Goal: Find specific page/section: Locate a particular part of the current website

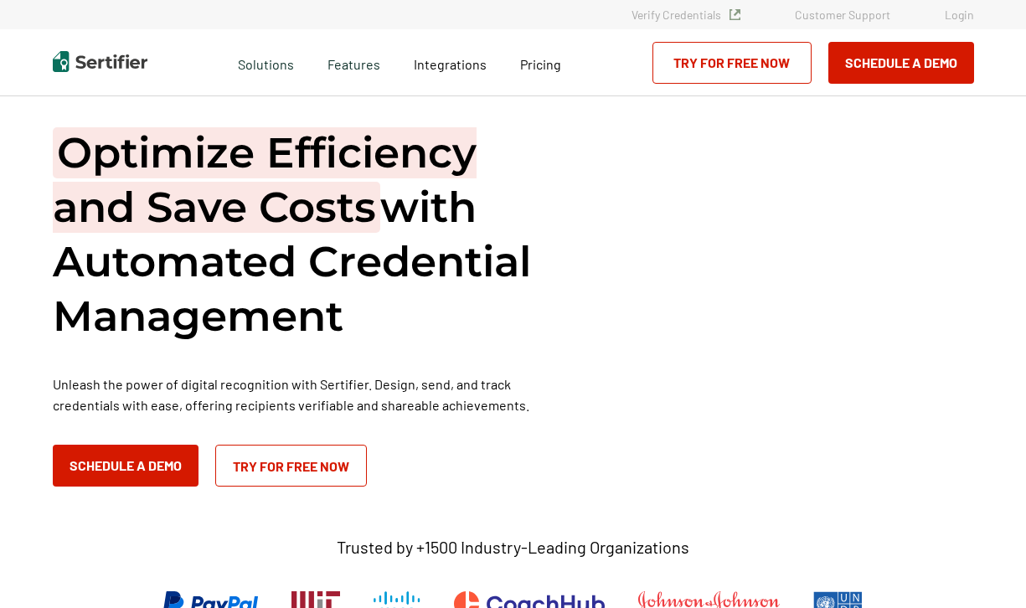
click at [967, 14] on link "Login" at bounding box center [959, 15] width 29 height 14
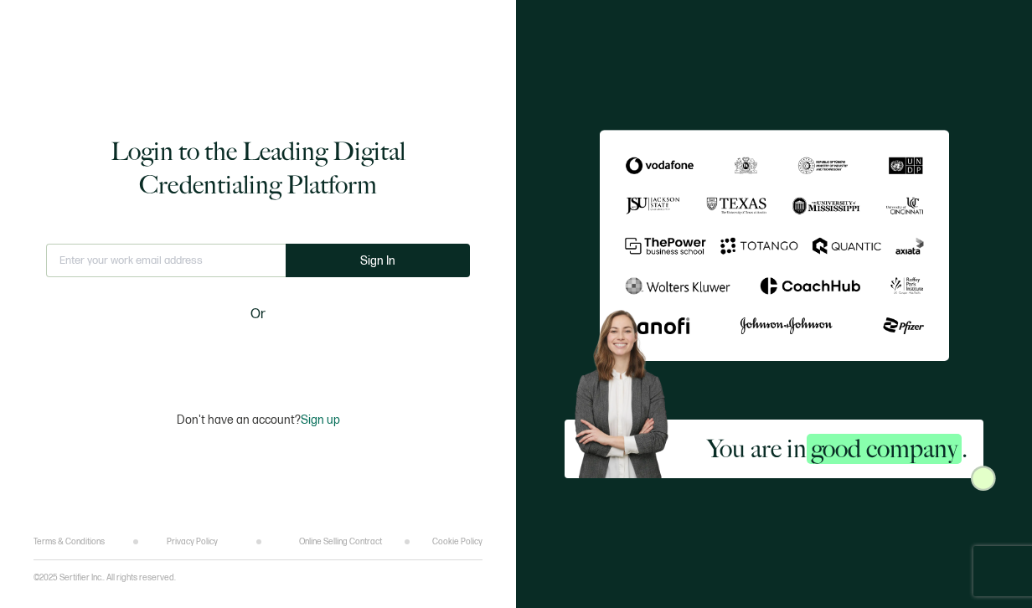
click at [188, 269] on input "text" at bounding box center [166, 261] width 240 height 34
type input "[EMAIL_ADDRESS][DOMAIN_NAME]"
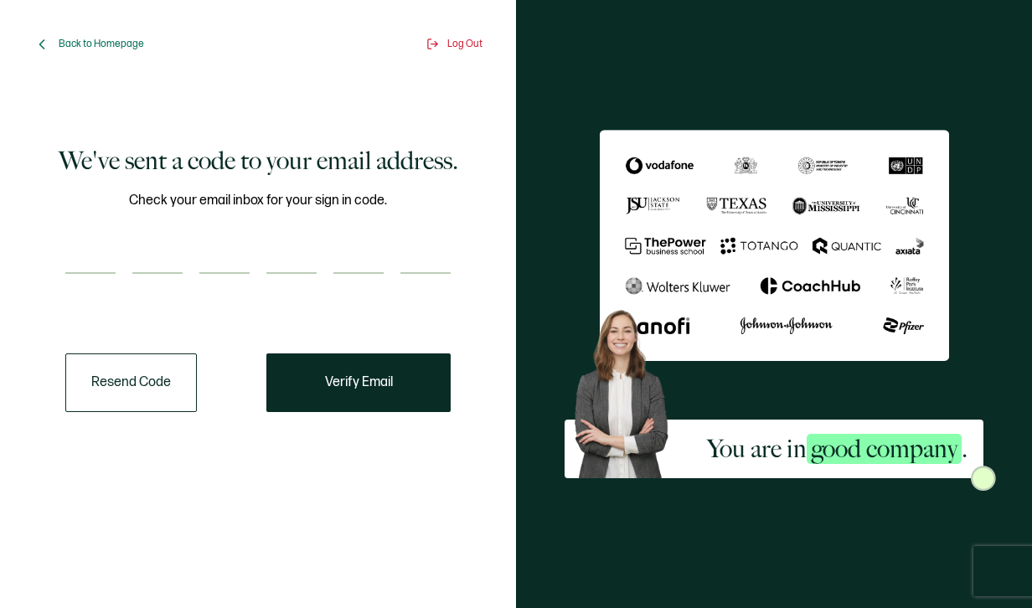
click at [87, 254] on input "number" at bounding box center [90, 257] width 50 height 34
paste input "6"
type input "6"
type input "4"
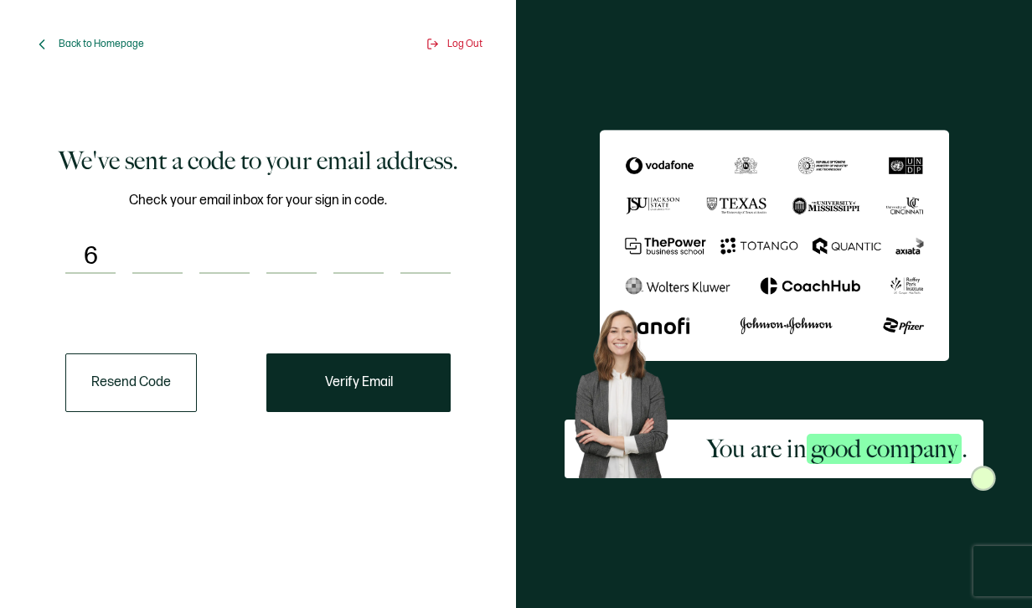
type input "3"
type input "5"
type input "2"
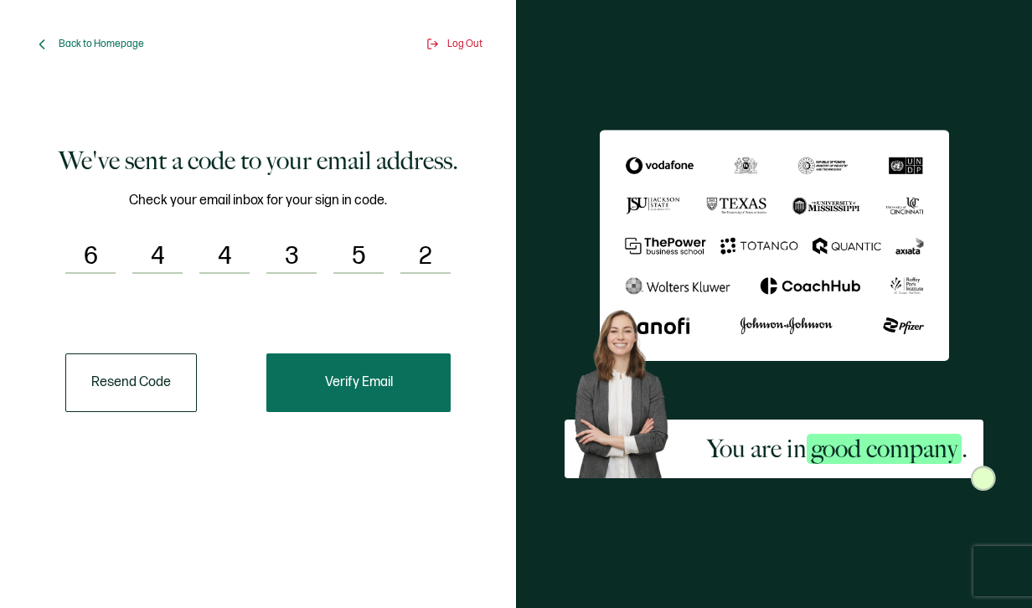
click at [383, 385] on span "Verify Email" at bounding box center [359, 382] width 68 height 13
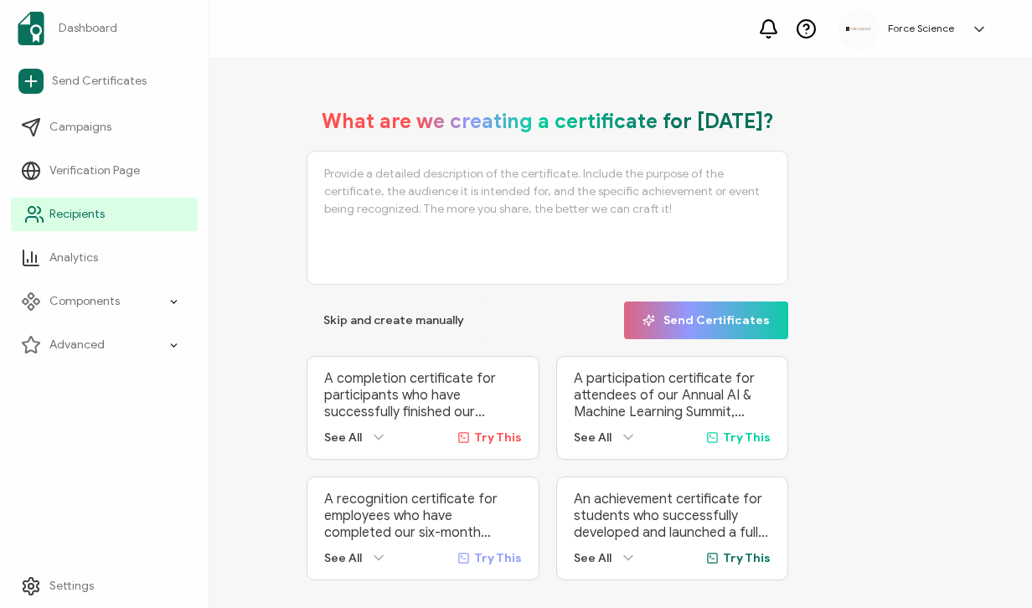
click at [24, 216] on icon at bounding box center [34, 214] width 20 height 20
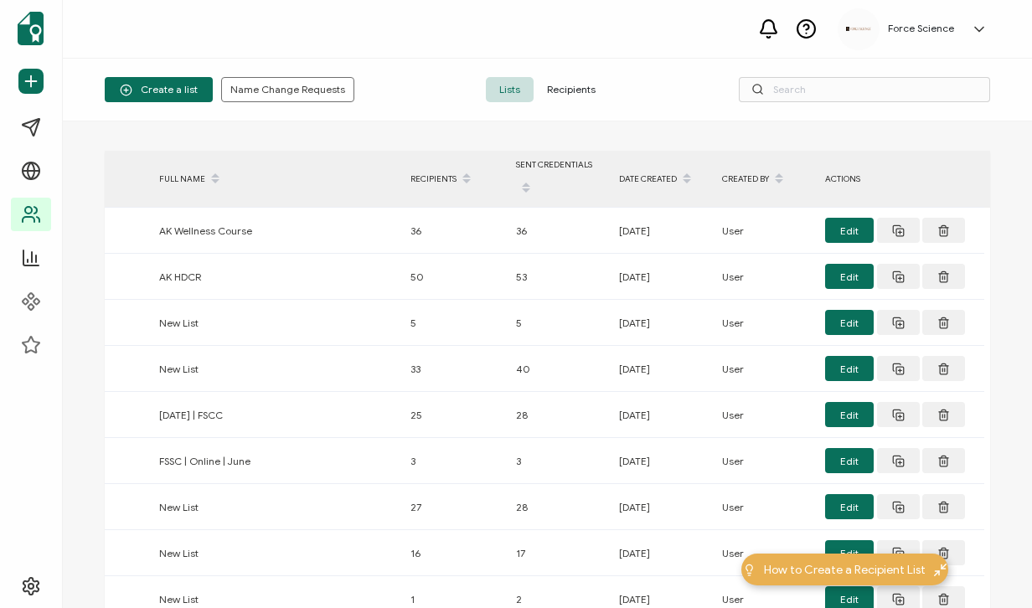
click at [585, 89] on span "Recipients" at bounding box center [571, 89] width 75 height 25
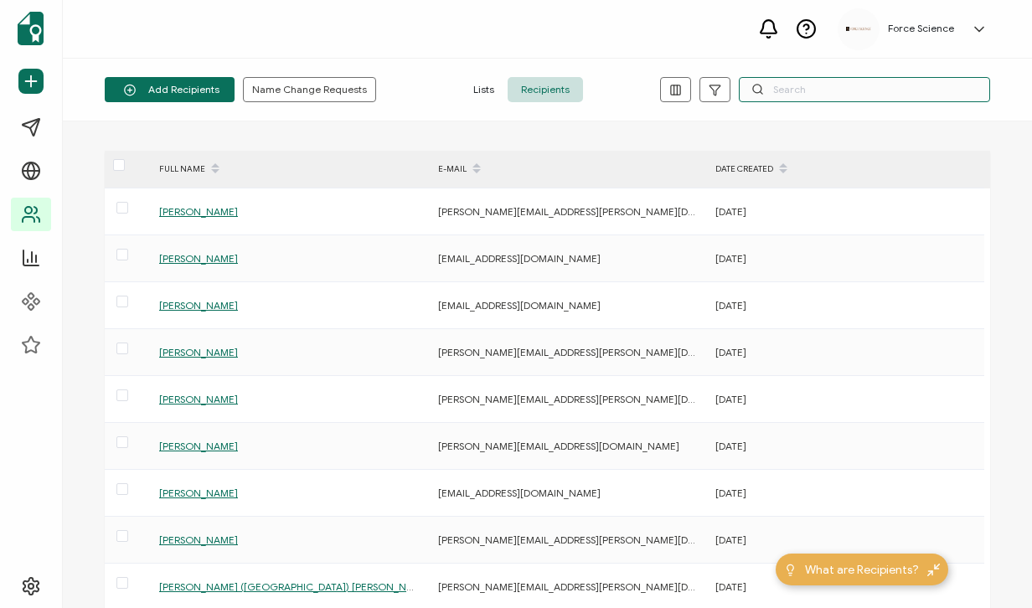
click at [835, 98] on input "text" at bounding box center [864, 89] width 251 height 25
paste input "ccarlisle@sugarlandtx.gov"
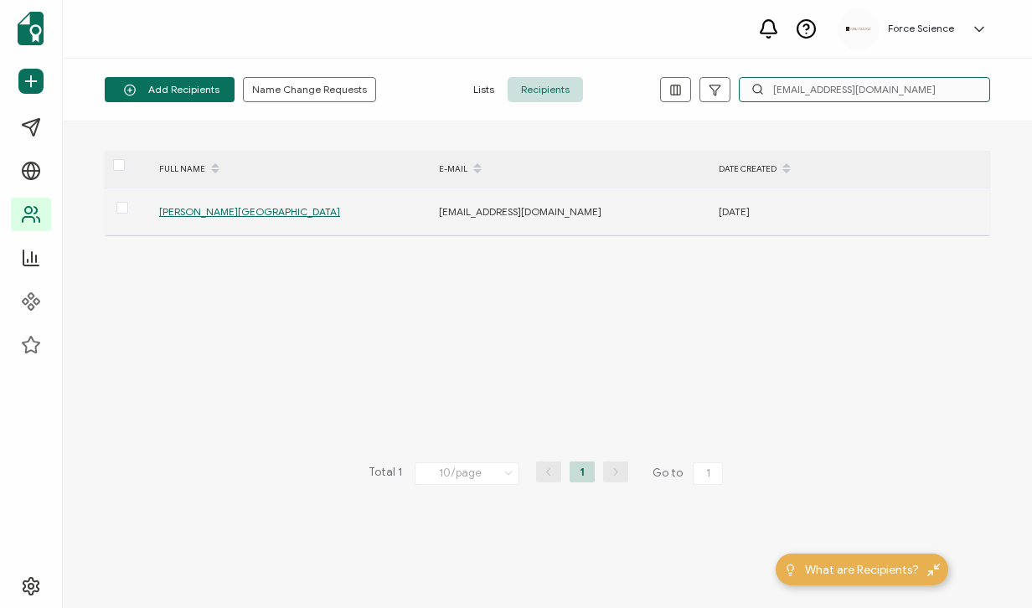
type input "ccarlisle@sugarlandtx.gov"
click at [221, 206] on span "Charles D. Carlisle" at bounding box center [249, 211] width 181 height 13
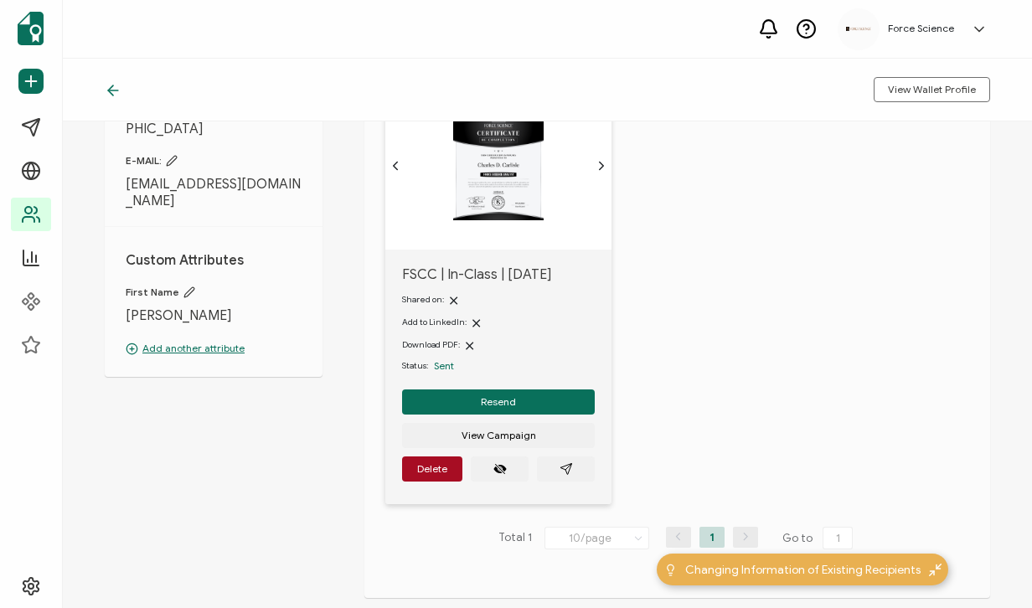
scroll to position [159, 0]
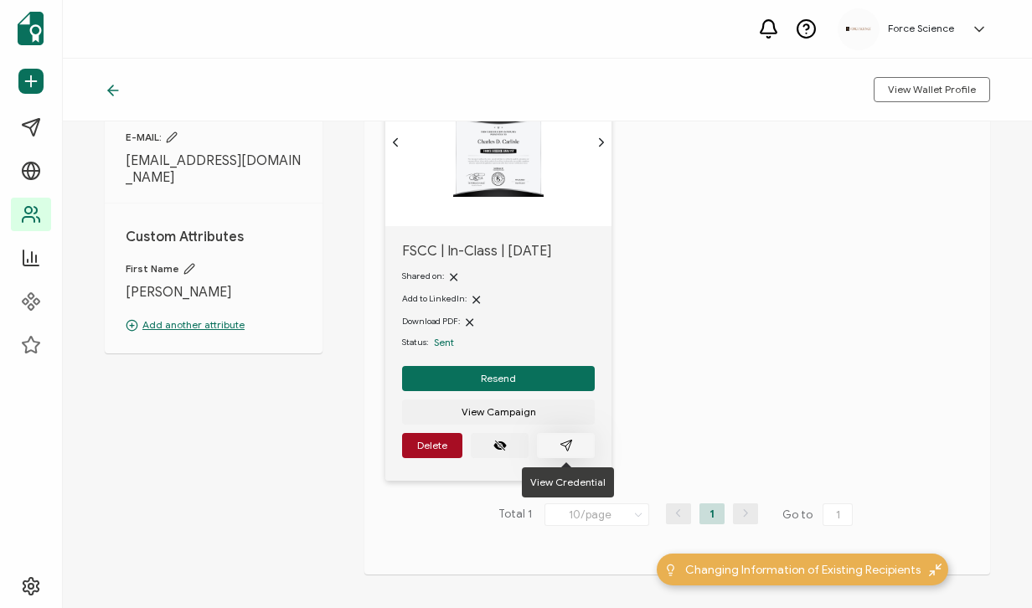
click at [571, 439] on icon "paper plane outline" at bounding box center [566, 445] width 13 height 13
